Goal: Transaction & Acquisition: Purchase product/service

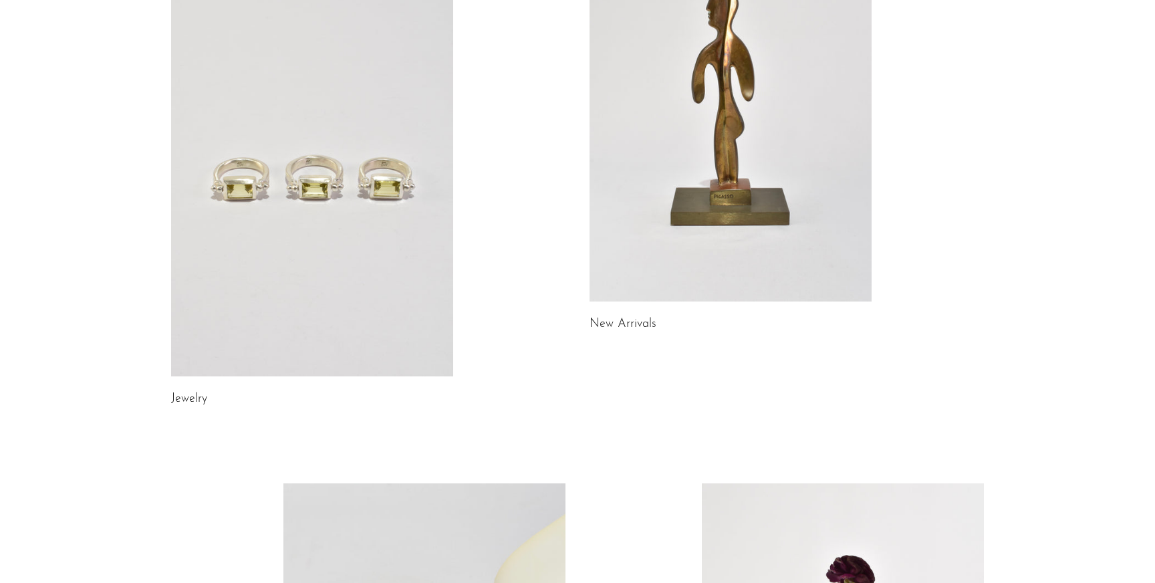
scroll to position [208, 0]
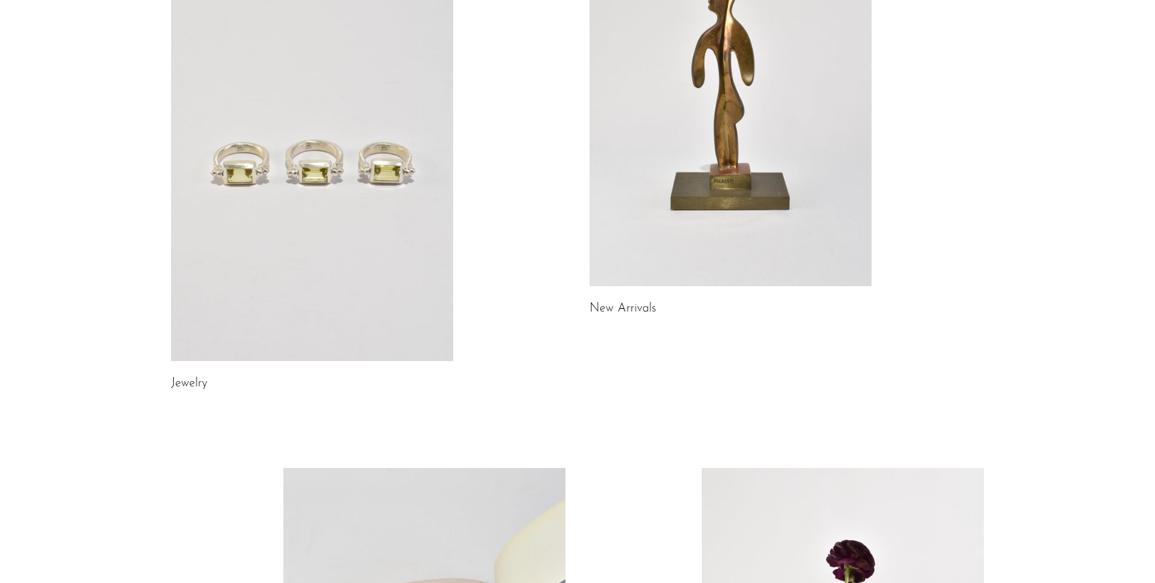
click at [227, 240] on link at bounding box center [312, 163] width 282 height 395
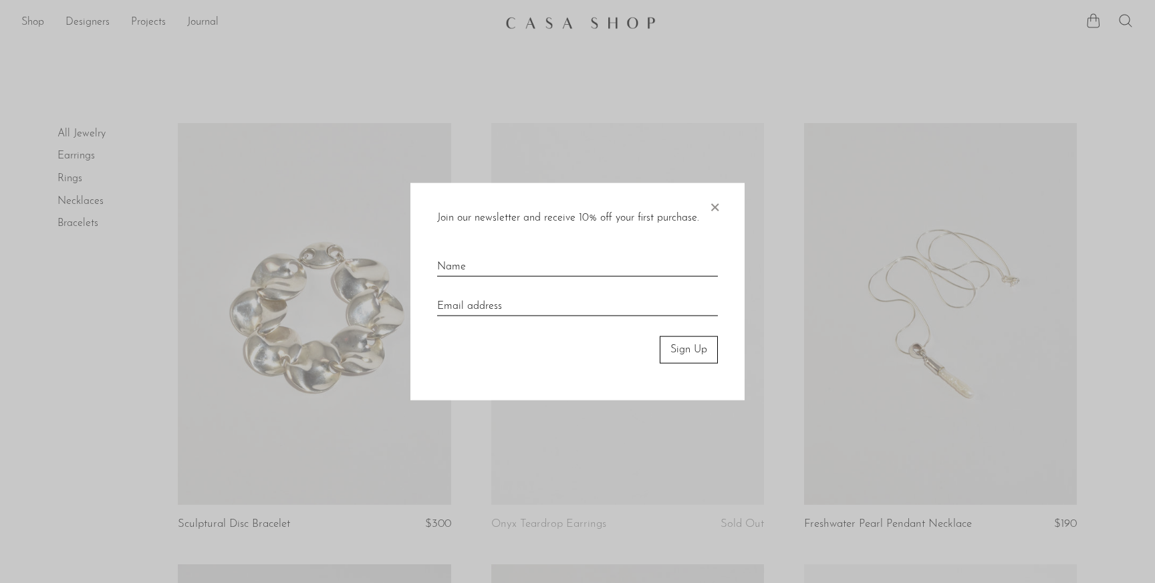
click at [713, 207] on span "×" at bounding box center [714, 204] width 13 height 43
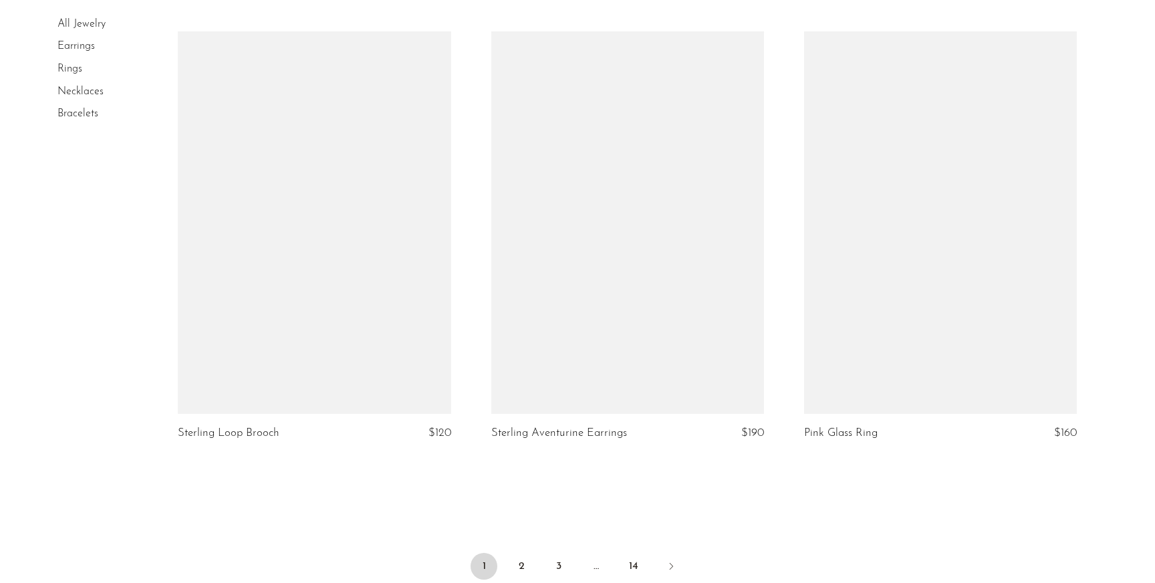
scroll to position [5148, 0]
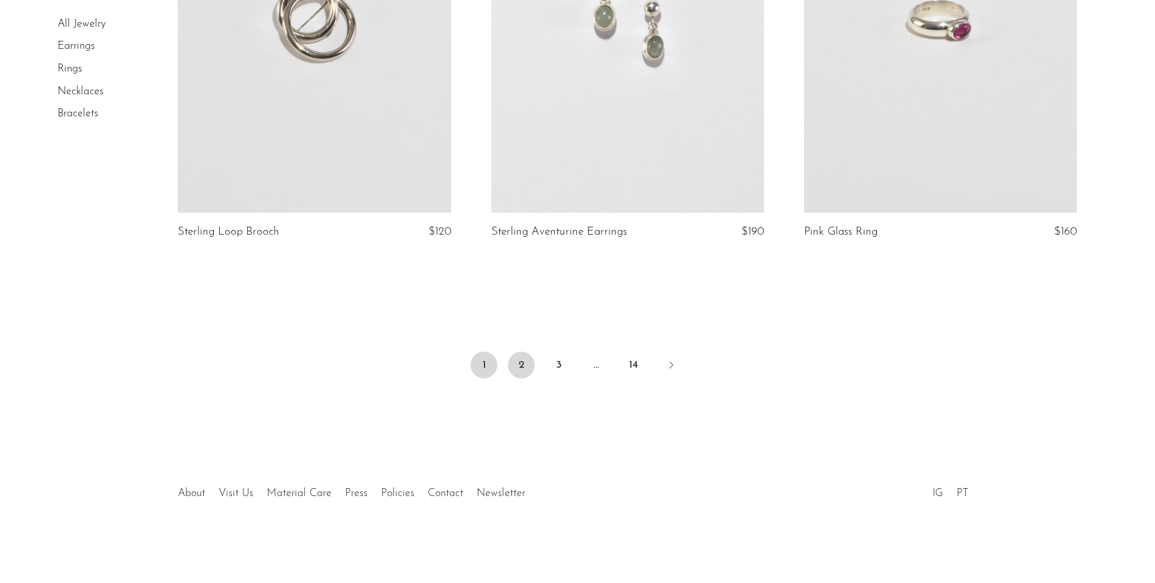
click at [523, 360] on link "2" at bounding box center [521, 365] width 27 height 27
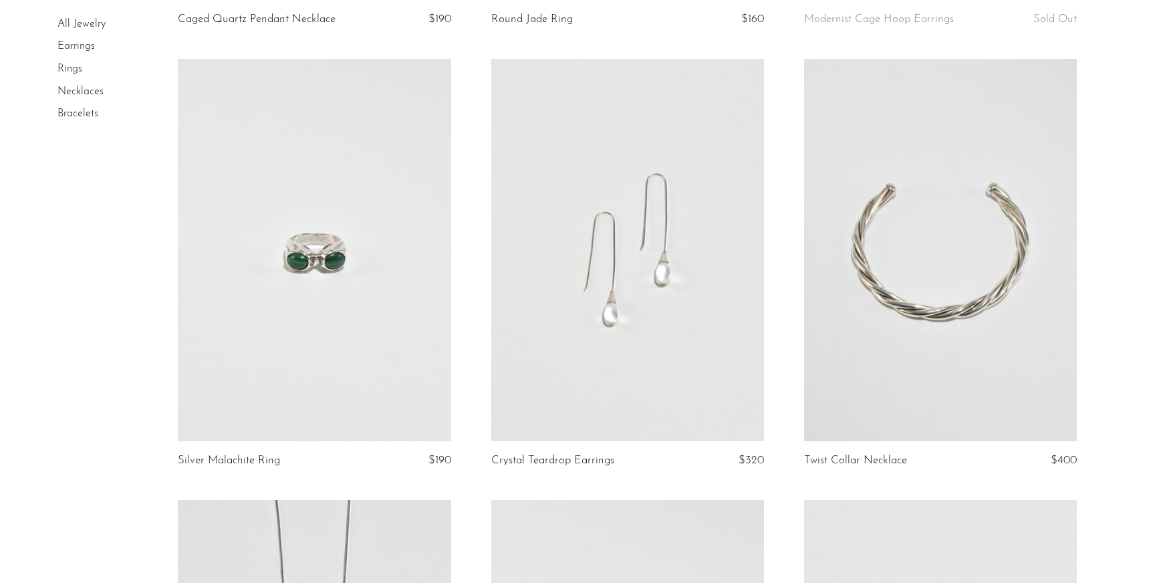
scroll to position [945, 0]
click at [800, 366] on article "Twist Collar Necklace $400" at bounding box center [940, 281] width 313 height 441
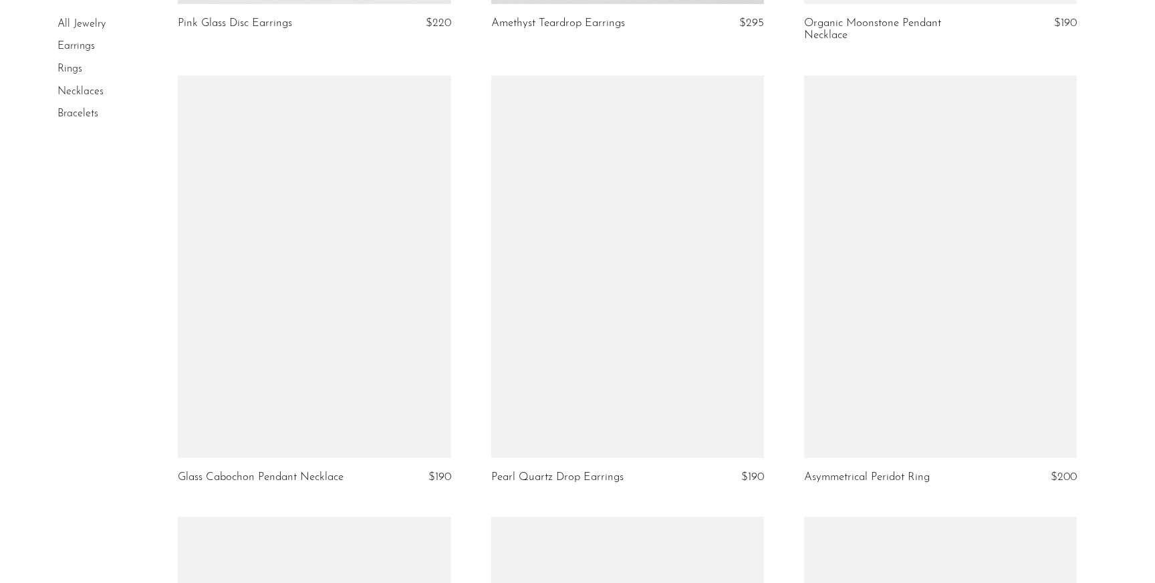
scroll to position [3602, 0]
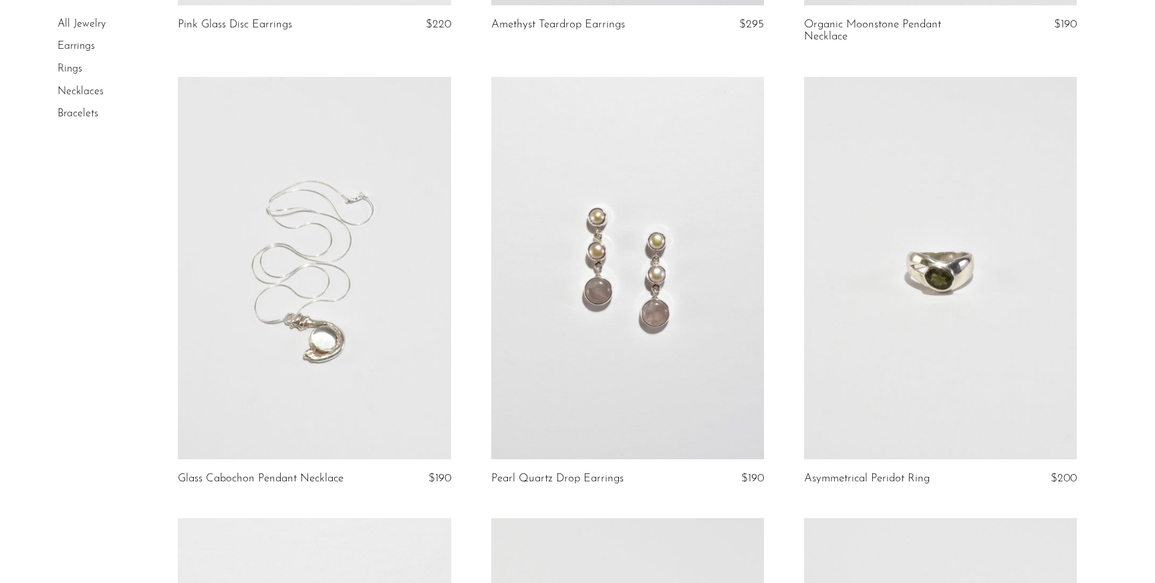
click at [474, 509] on article "Pearl Quartz Drop Earrings $190" at bounding box center [627, 297] width 313 height 441
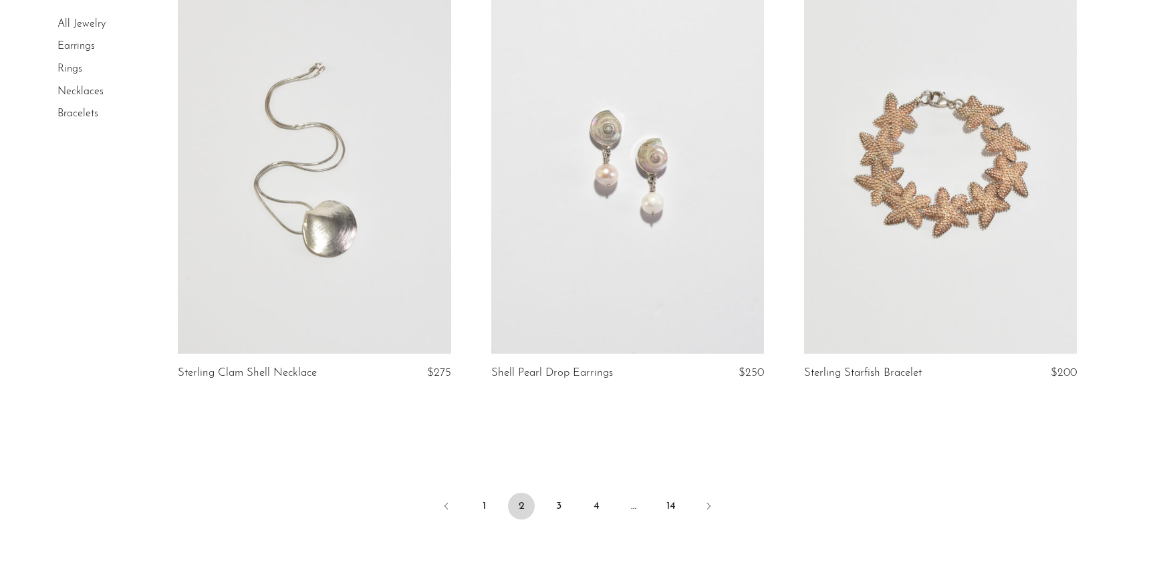
scroll to position [5173, 0]
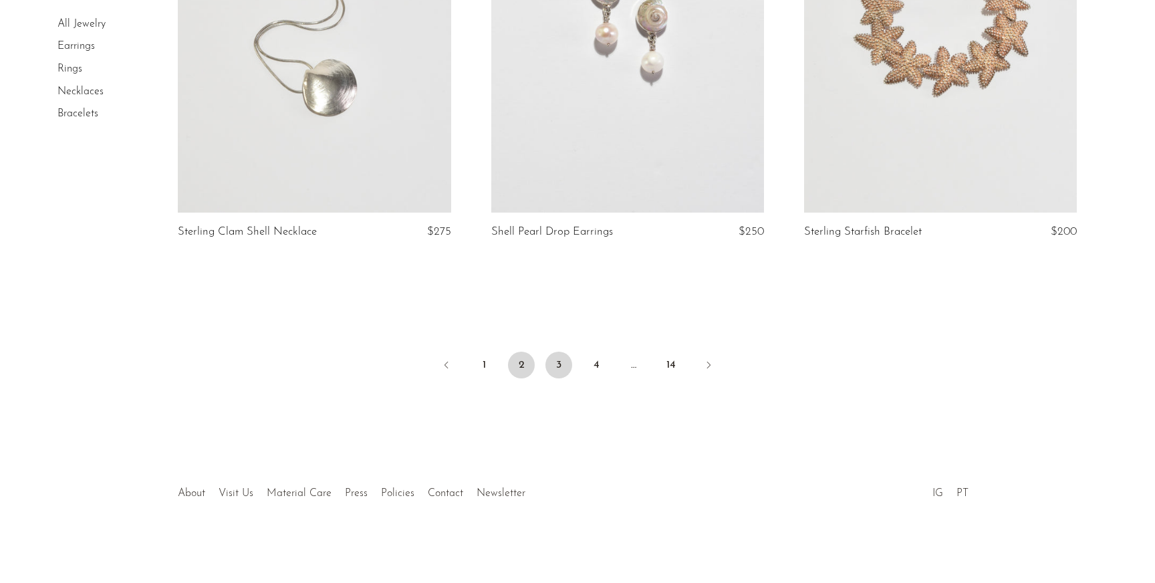
click at [567, 370] on link "3" at bounding box center [559, 365] width 27 height 27
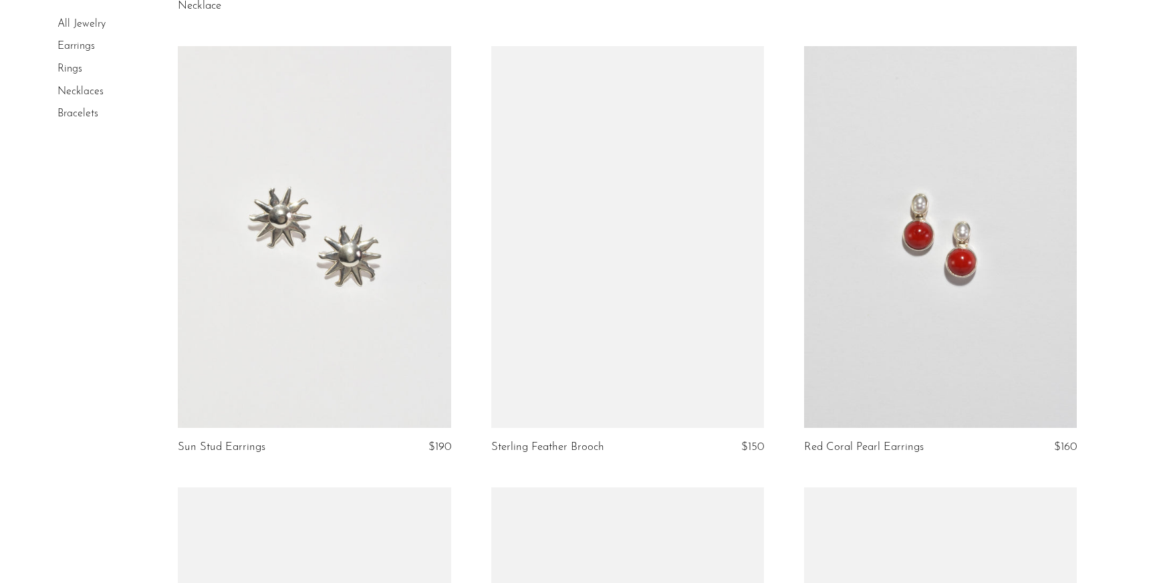
scroll to position [1494, 0]
